Goal: Browse casually: Explore the website without a specific task or goal

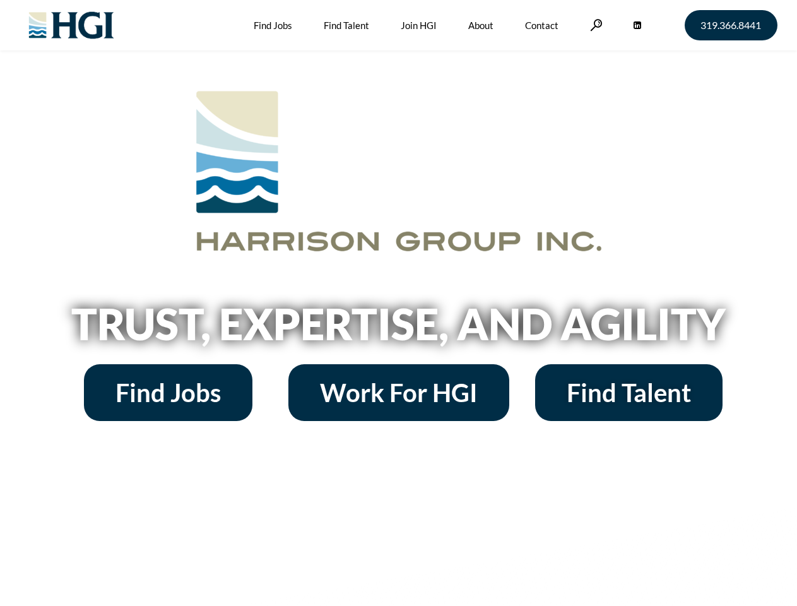
click at [398, 303] on h2 "Trust, Expertise, and Agility" at bounding box center [398, 323] width 719 height 43
click at [594, 25] on link at bounding box center [596, 25] width 13 height 12
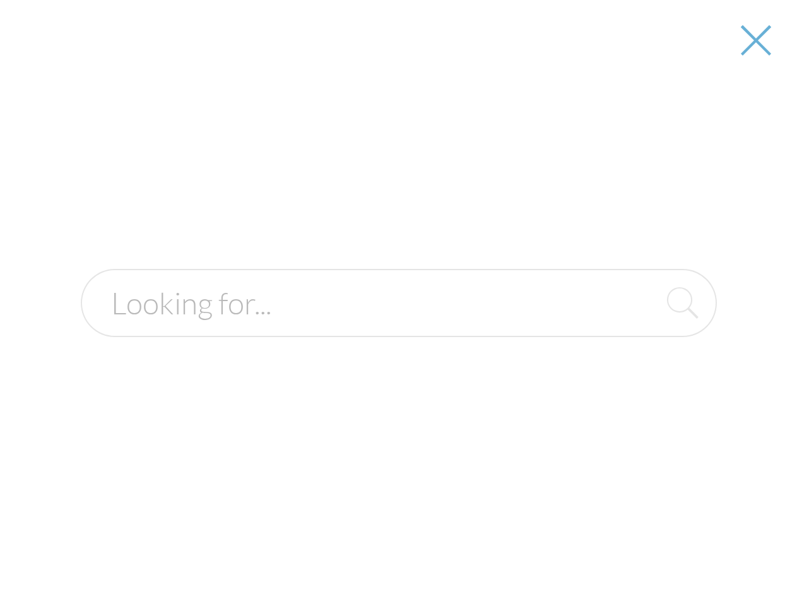
click at [398, 328] on h2 "Trust, Expertise, and Agility" at bounding box center [398, 323] width 719 height 43
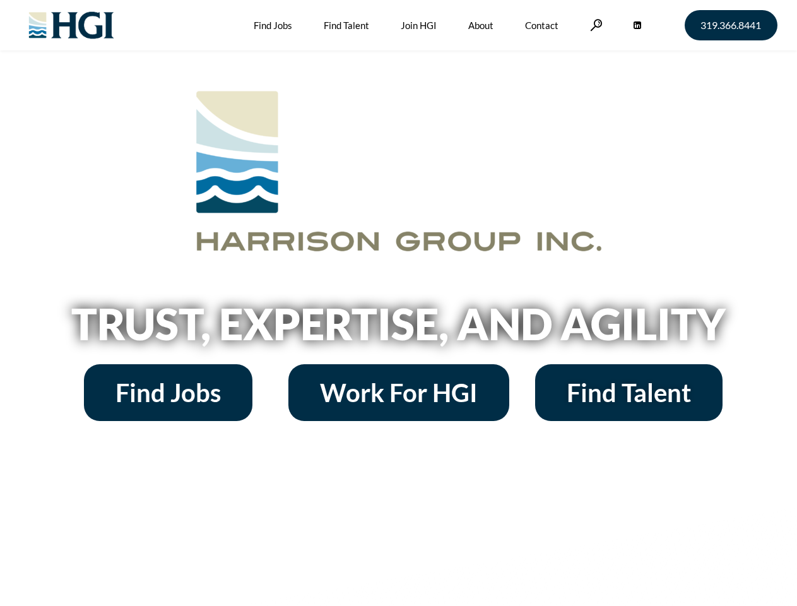
click at [398, 303] on h2 "Trust, Expertise, and Agility" at bounding box center [398, 323] width 719 height 43
click at [594, 25] on link at bounding box center [596, 25] width 13 height 12
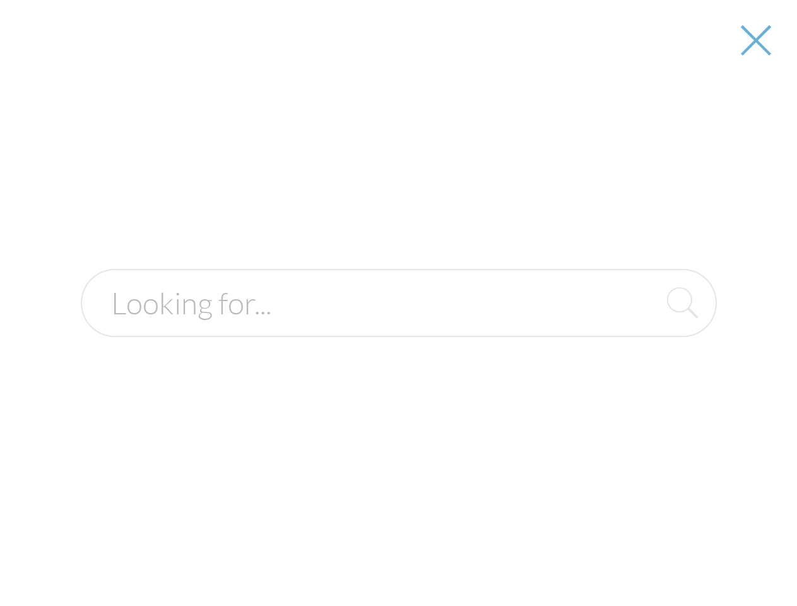
click at [398, 328] on h2 "Trust, Expertise, and Agility" at bounding box center [398, 323] width 719 height 43
